Goal: Task Accomplishment & Management: Manage account settings

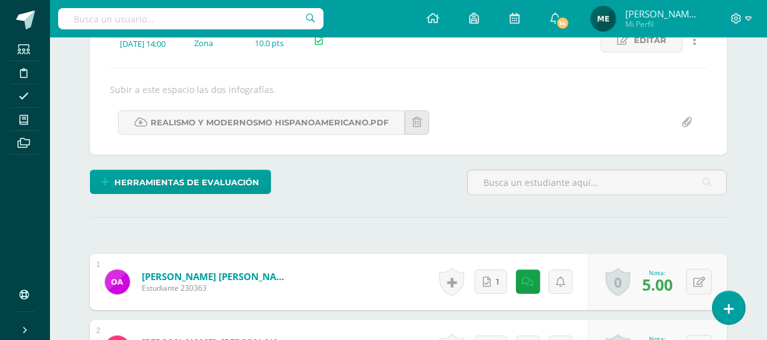
click at [674, 22] on span "Mi Perfil" at bounding box center [662, 24] width 75 height 11
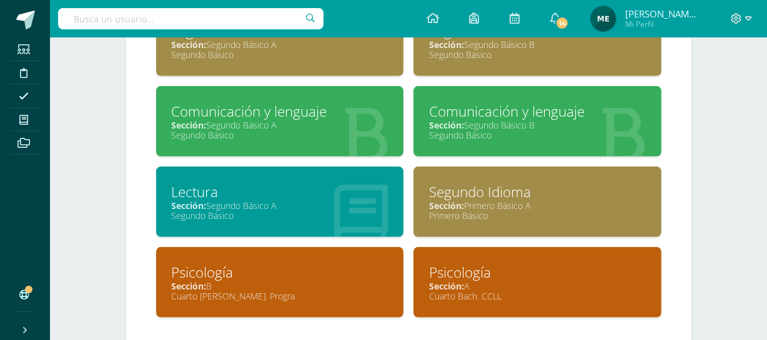
scroll to position [862, 0]
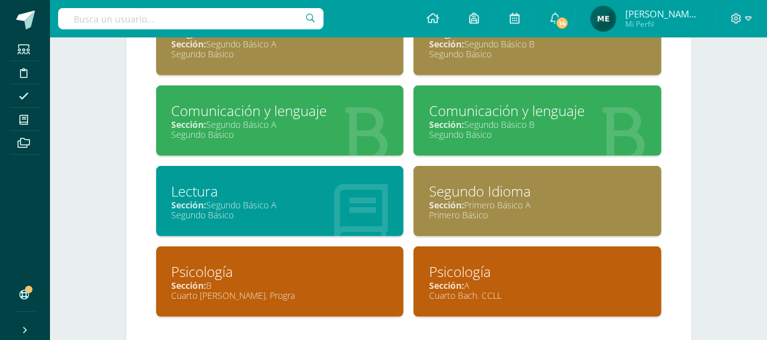
click at [278, 109] on div "Comunicación y lenguaje" at bounding box center [280, 110] width 217 height 19
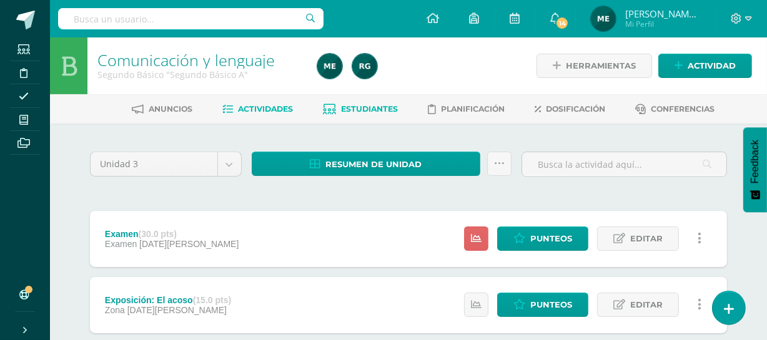
click at [373, 103] on link "Estudiantes" at bounding box center [360, 109] width 75 height 20
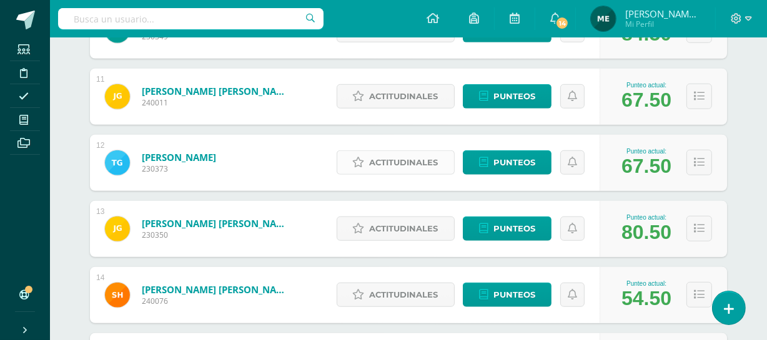
scroll to position [868, 0]
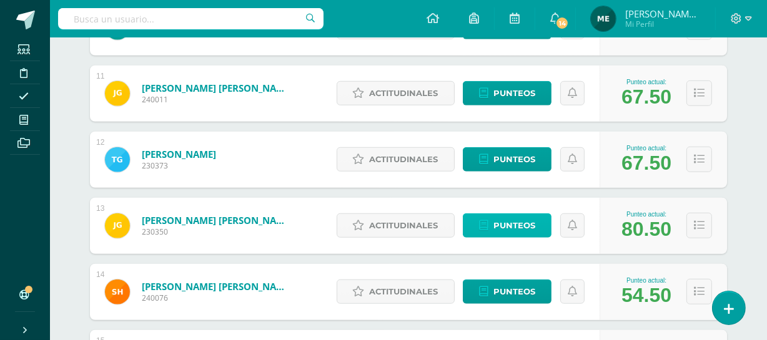
click at [523, 229] on span "Punteos" at bounding box center [514, 225] width 42 height 23
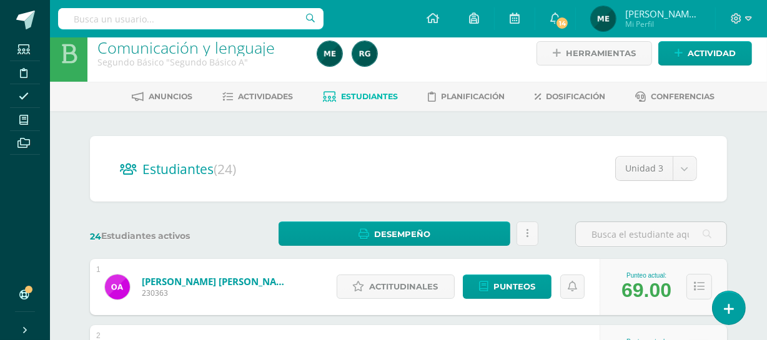
scroll to position [0, 0]
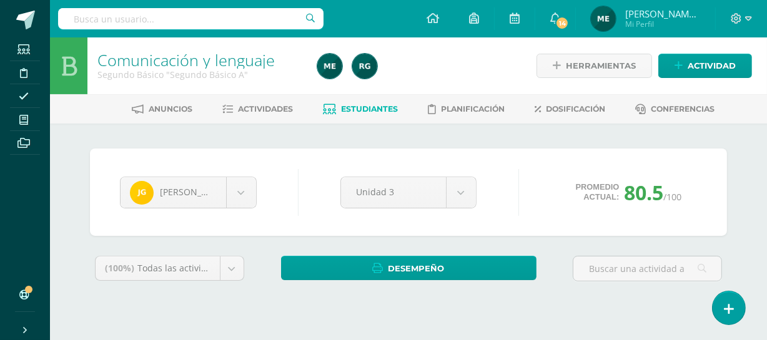
click at [661, 27] on span "Mi Perfil" at bounding box center [662, 24] width 75 height 11
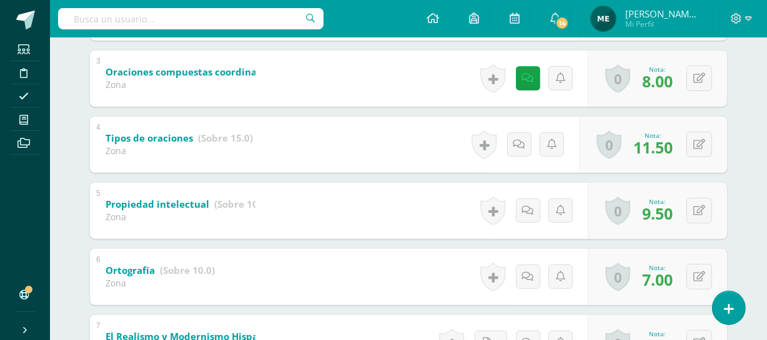
scroll to position [508, 0]
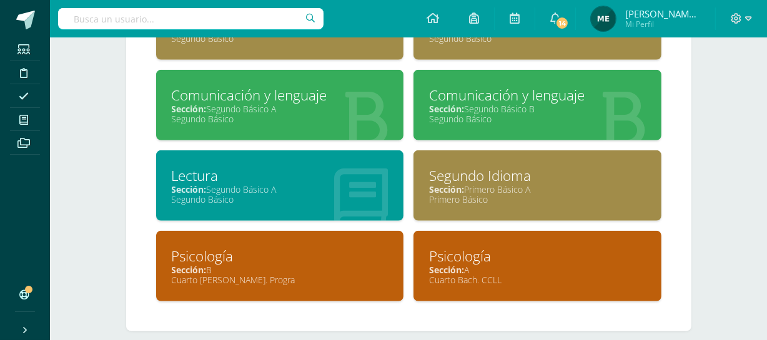
scroll to position [892, 0]
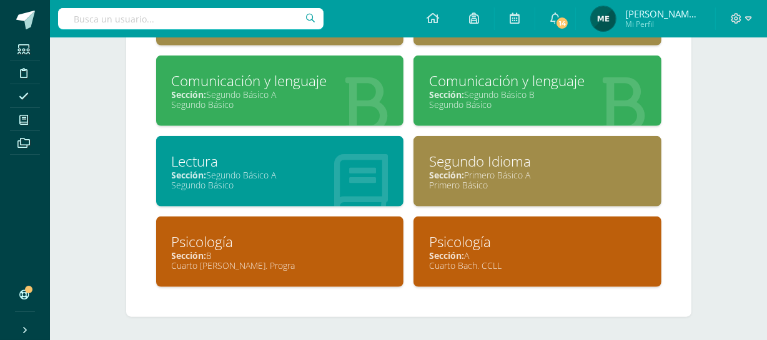
click at [302, 182] on div "Segundo Básico" at bounding box center [280, 185] width 217 height 12
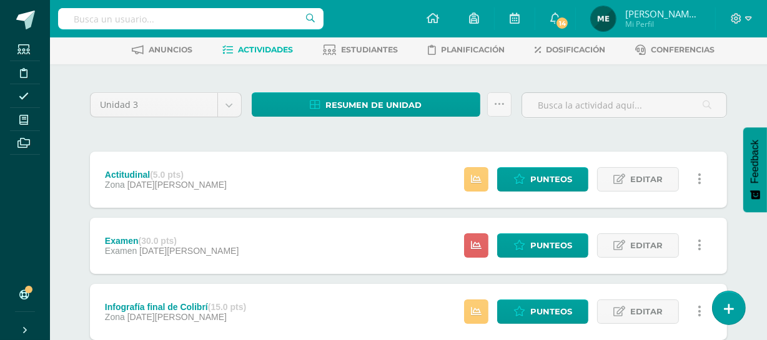
scroll to position [75, 0]
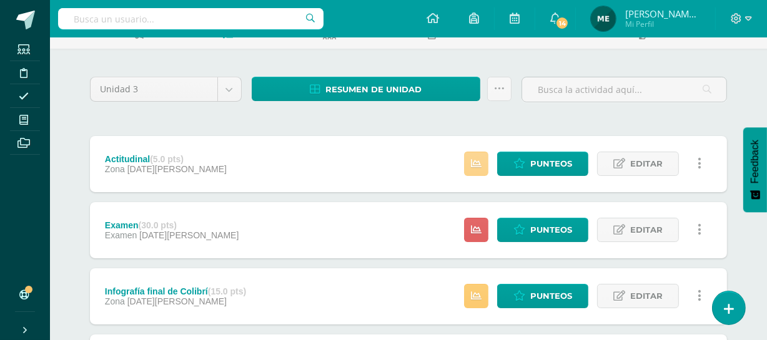
click at [487, 167] on link at bounding box center [476, 164] width 24 height 24
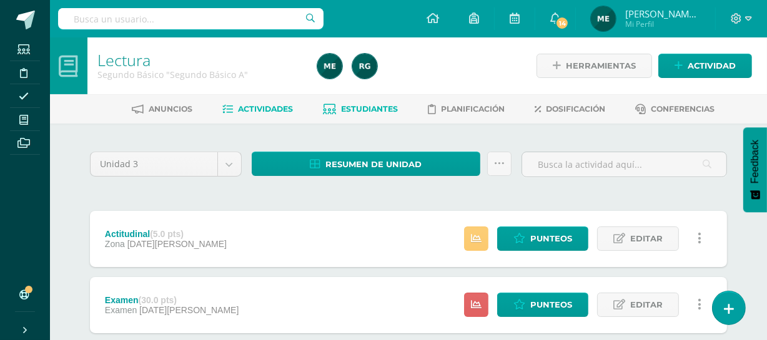
click at [369, 109] on span "Estudiantes" at bounding box center [370, 108] width 57 height 9
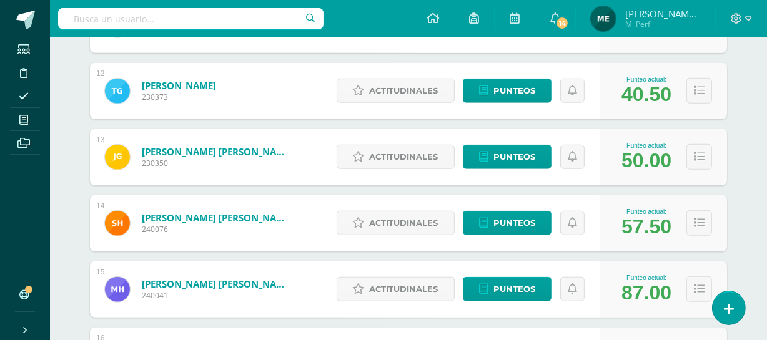
scroll to position [937, 0]
click at [505, 159] on span "Punteos" at bounding box center [514, 156] width 42 height 23
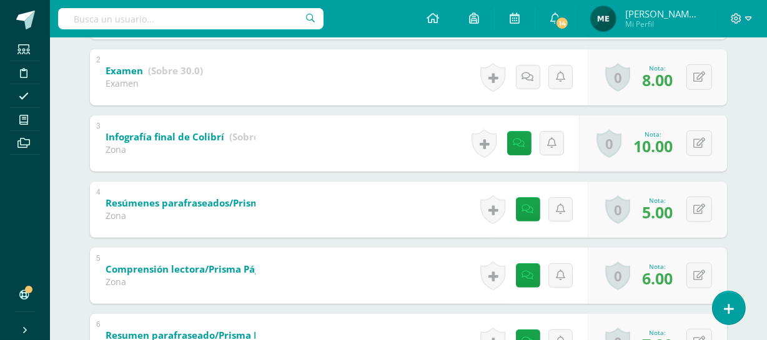
scroll to position [328, 0]
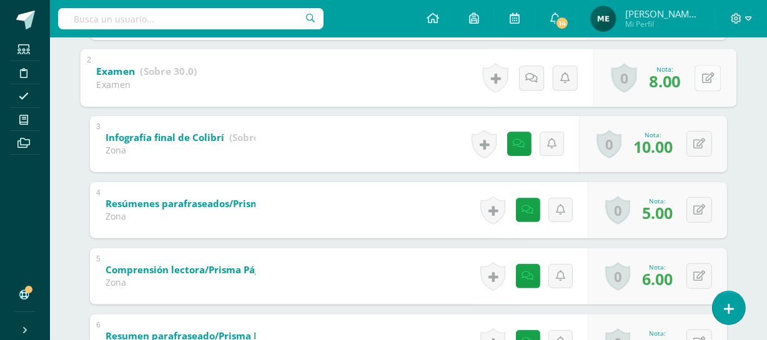
click at [702, 79] on icon at bounding box center [708, 77] width 12 height 11
type input "9"
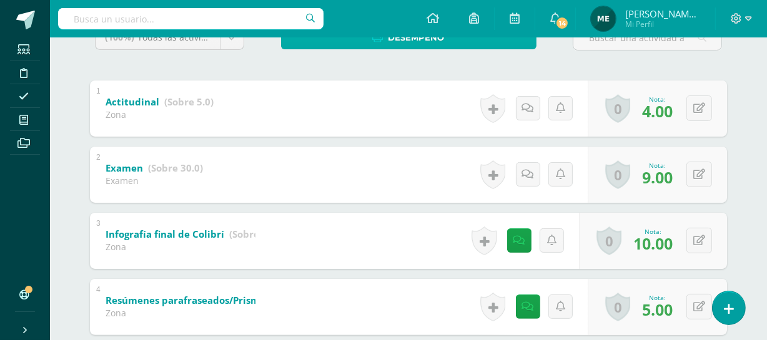
scroll to position [234, 0]
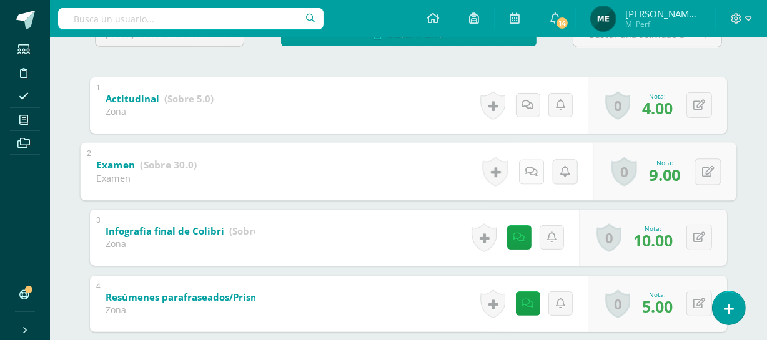
click at [527, 170] on icon at bounding box center [531, 171] width 12 height 11
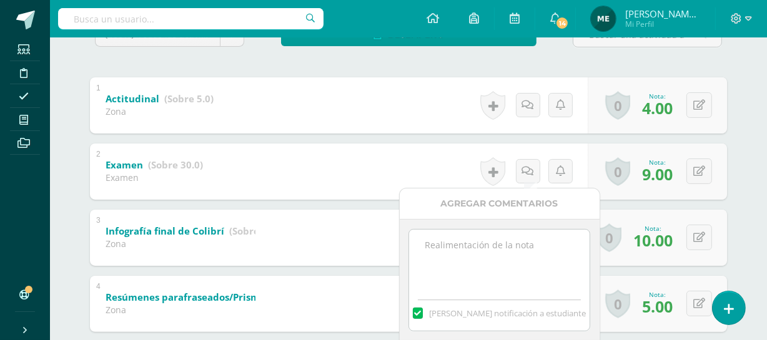
click at [456, 250] on textarea at bounding box center [499, 261] width 180 height 62
click at [572, 245] on textarea "Realizó proceso de mejoramiento. 8/21" at bounding box center [499, 261] width 180 height 62
drag, startPoint x: 445, startPoint y: 257, endPoint x: 485, endPoint y: 255, distance: 39.4
click at [485, 255] on textarea "Realizó proceso de mejoramiento. 8/30 examen 8/21" at bounding box center [499, 261] width 180 height 62
click at [424, 256] on textarea "Realizó proceso de mejoramiento. 8/30 8/21" at bounding box center [499, 261] width 180 height 62
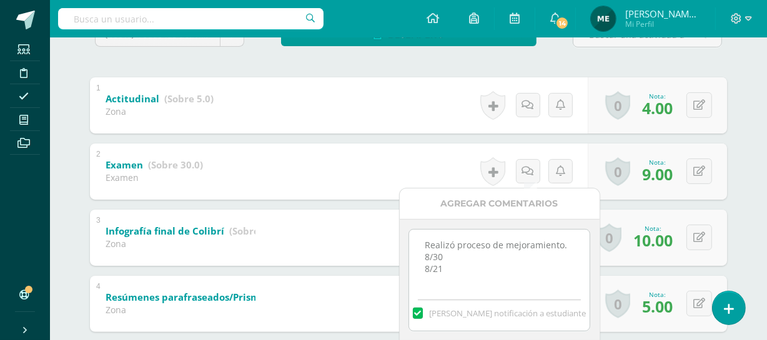
paste textarea "examen"
click at [430, 256] on textarea "Realizó proceso de mejoramiento. examen 8/30 8/21" at bounding box center [499, 261] width 180 height 62
drag, startPoint x: 421, startPoint y: 267, endPoint x: 443, endPoint y: 268, distance: 22.5
click at [443, 268] on textarea "Realizó proceso de mejoramiento. Examen 8/30 8/21" at bounding box center [499, 261] width 180 height 62
click at [573, 240] on textarea "Realizó proceso de mejoramiento. Examen 8/30" at bounding box center [499, 261] width 180 height 62
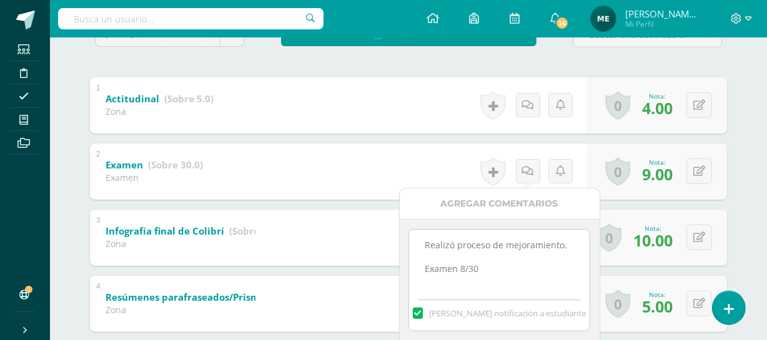
paste textarea "8/21"
type textarea "Realizó proceso de mejoramiento. 8/21 Examen 8/30"
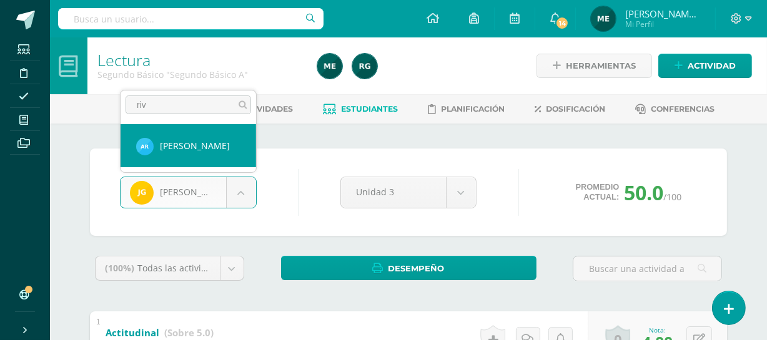
type input "riv"
select select "1156"
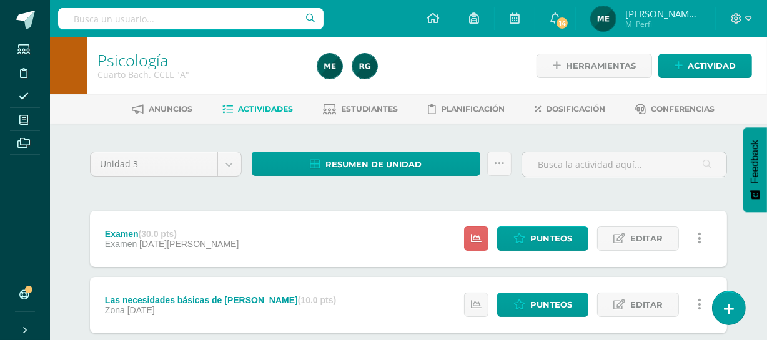
click at [670, 21] on span "Mi Perfil" at bounding box center [662, 24] width 75 height 11
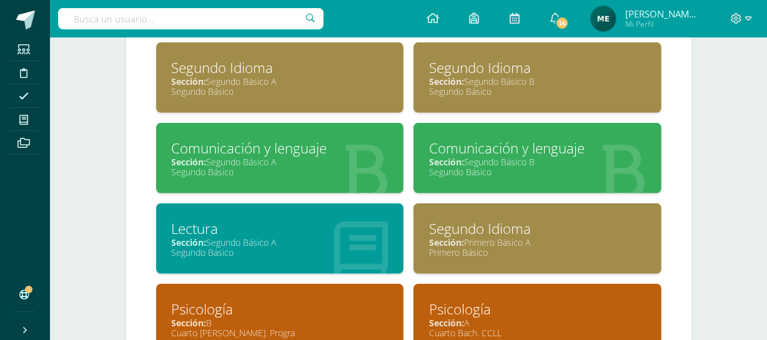
scroll to position [824, 0]
click at [278, 153] on div "Comunicación y lenguaje" at bounding box center [280, 148] width 217 height 19
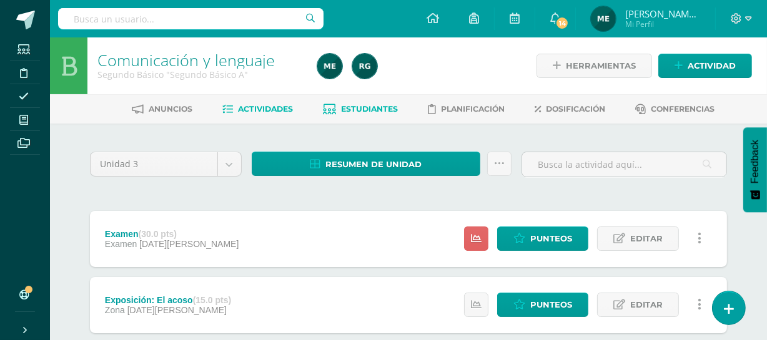
click at [370, 111] on span "Estudiantes" at bounding box center [370, 108] width 57 height 9
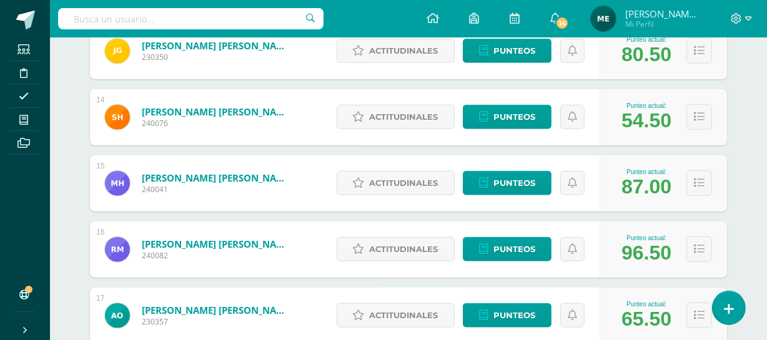
scroll to position [1043, 0]
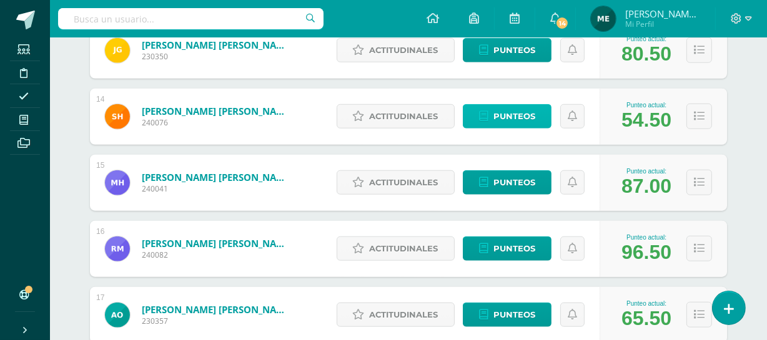
click at [529, 111] on span "Punteos" at bounding box center [514, 116] width 42 height 23
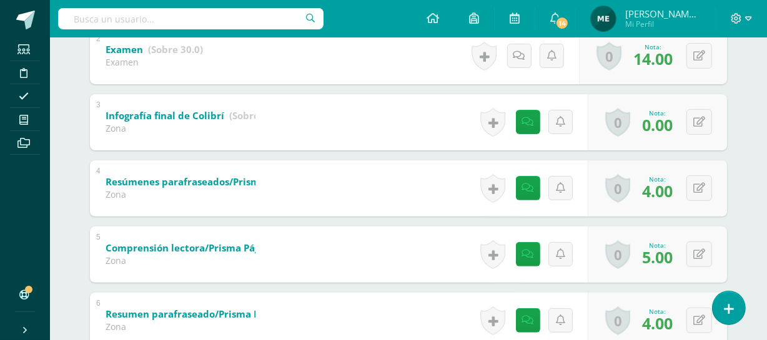
scroll to position [350, 0]
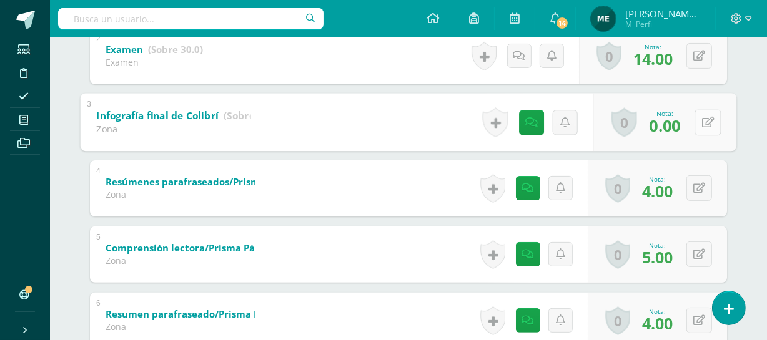
click at [699, 121] on button at bounding box center [707, 122] width 26 height 26
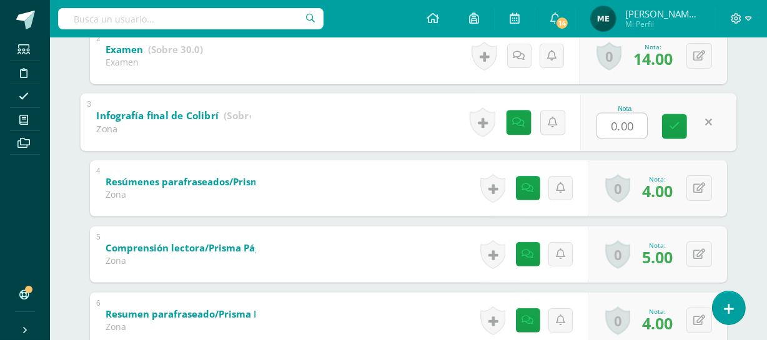
type input "2"
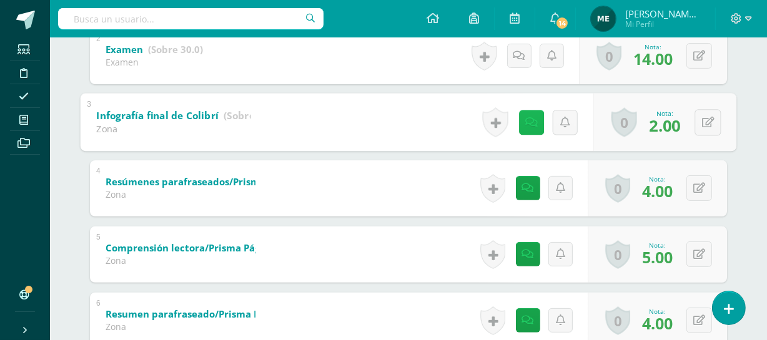
click at [529, 118] on icon at bounding box center [531, 122] width 12 height 11
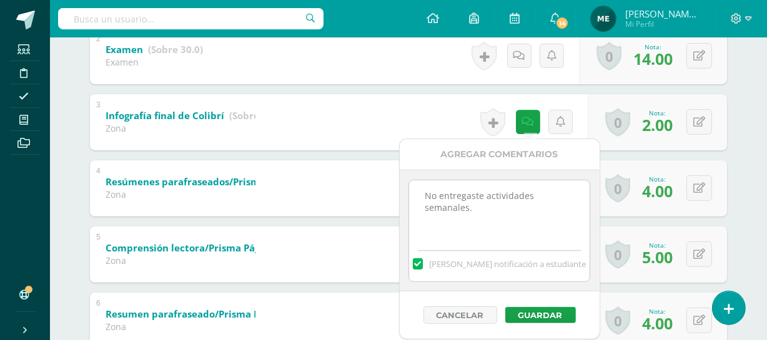
click at [480, 204] on textarea "No entregaste actividades semanales." at bounding box center [499, 211] width 180 height 62
type textarea "No entregaste actividades semanales. +2"
click at [541, 313] on button "Guardar" at bounding box center [540, 315] width 71 height 16
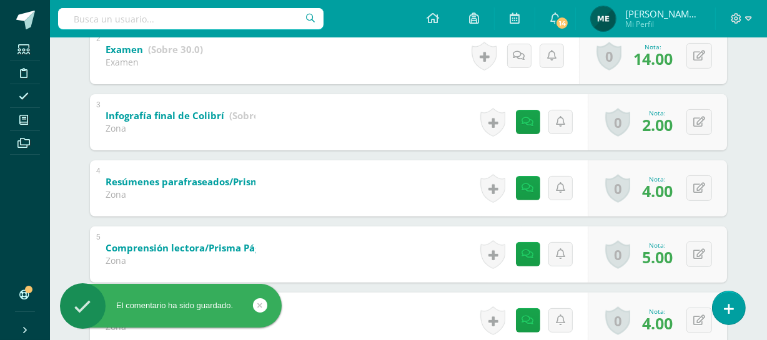
scroll to position [0, 0]
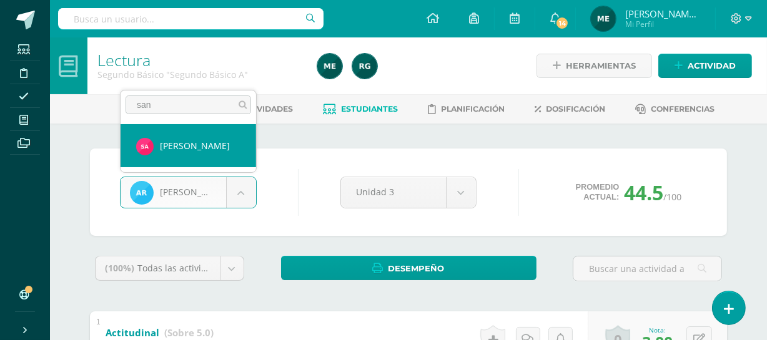
type input "san"
select select "224"
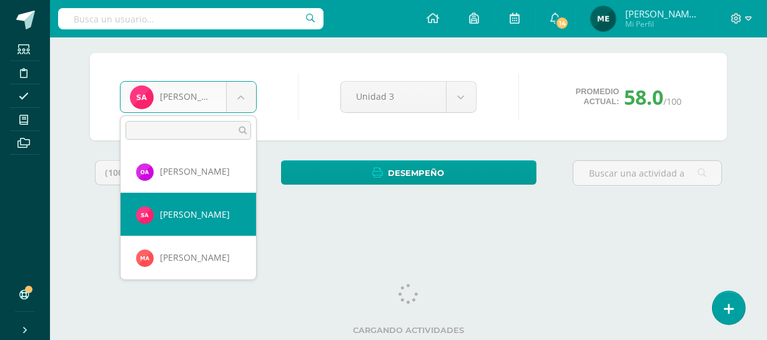
click at [245, 99] on body "Estudiantes Disciplina Asistencia Mis cursos Archivos Soporte Centro de ayuda Ú…" at bounding box center [383, 72] width 767 height 337
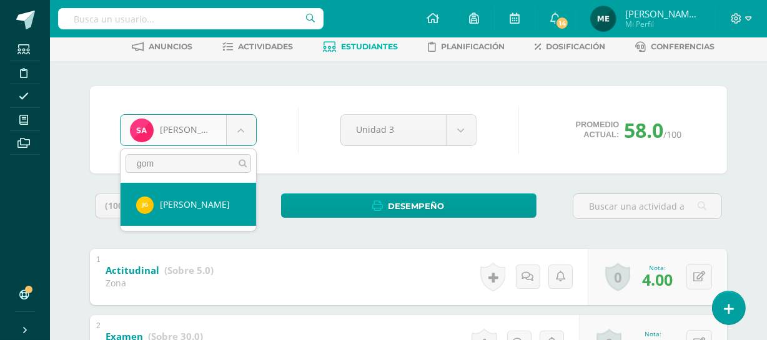
scroll to position [96, 0]
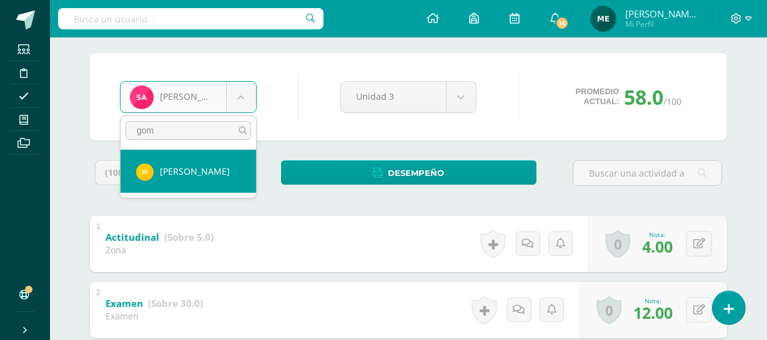
type input "gom"
select select "864"
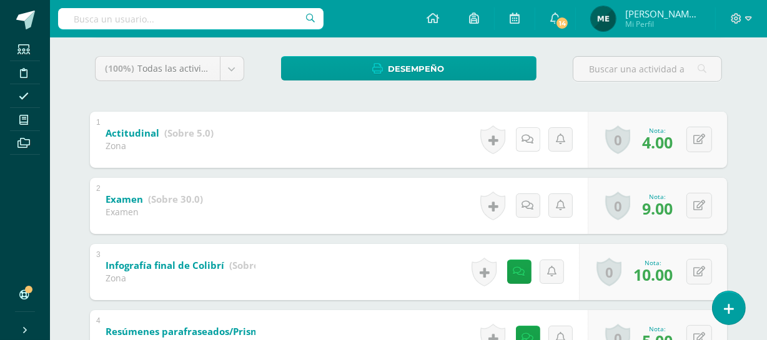
scroll to position [200, 0]
click at [523, 198] on link at bounding box center [531, 206] width 25 height 25
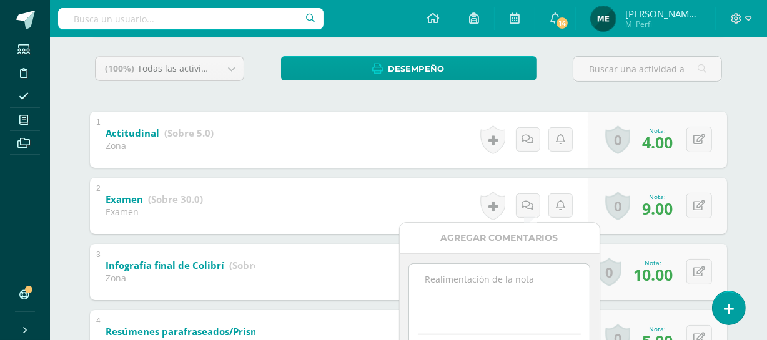
click at [448, 276] on textarea at bounding box center [499, 295] width 180 height 62
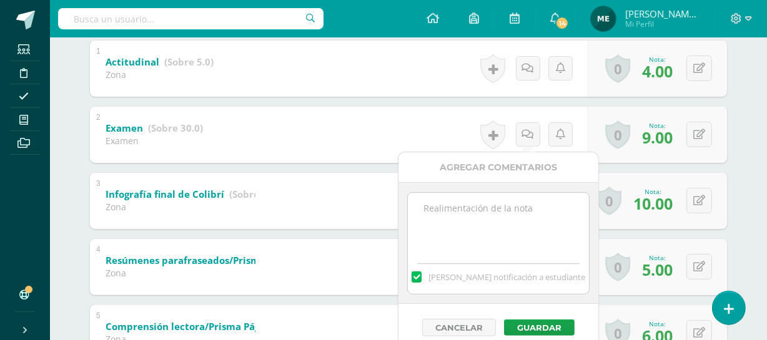
scroll to position [273, 0]
